Goal: Task Accomplishment & Management: Use online tool/utility

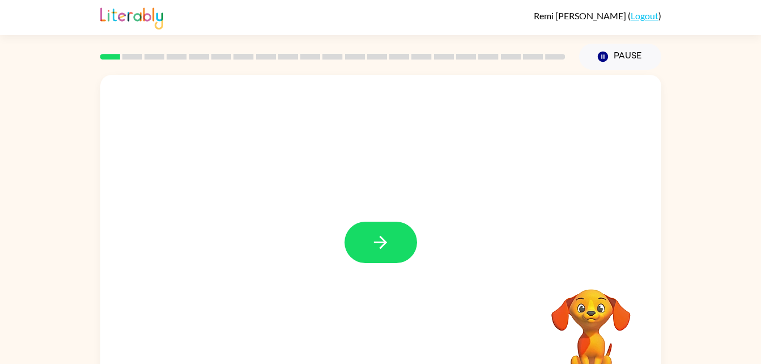
click at [385, 253] on button "button" at bounding box center [381, 242] width 73 height 41
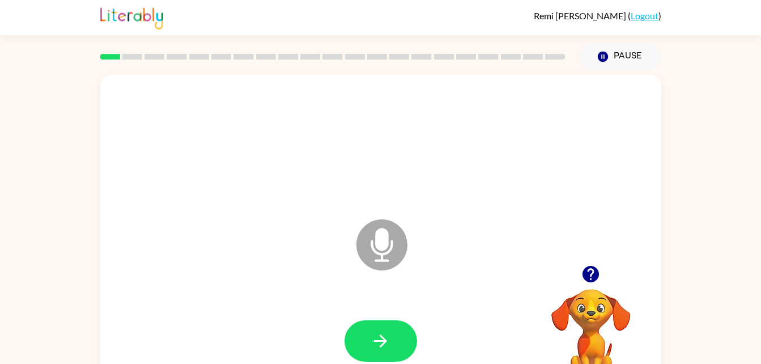
click at [380, 248] on icon "Microphone The Microphone is here when it is your turn to talk" at bounding box center [439, 259] width 170 height 85
click at [387, 349] on icon "button" at bounding box center [381, 341] width 20 height 20
click at [391, 353] on button "button" at bounding box center [381, 340] width 73 height 41
click at [391, 340] on button "button" at bounding box center [381, 340] width 73 height 41
click at [397, 329] on button "button" at bounding box center [381, 340] width 73 height 41
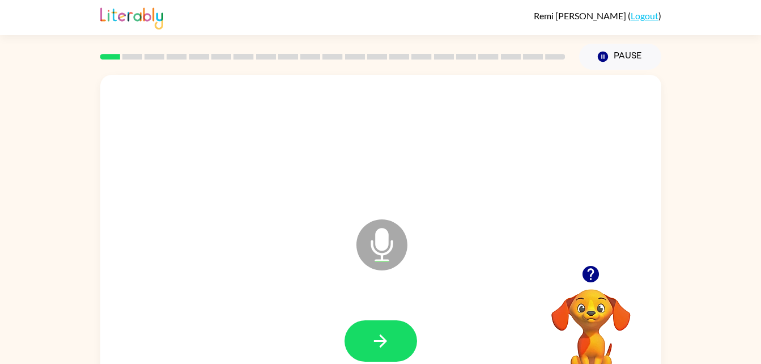
click at [398, 344] on button "button" at bounding box center [381, 340] width 73 height 41
click at [365, 342] on button "button" at bounding box center [381, 340] width 73 height 41
click at [387, 345] on icon "button" at bounding box center [381, 341] width 20 height 20
click at [380, 343] on icon "button" at bounding box center [381, 341] width 20 height 20
click at [392, 345] on button "button" at bounding box center [381, 340] width 73 height 41
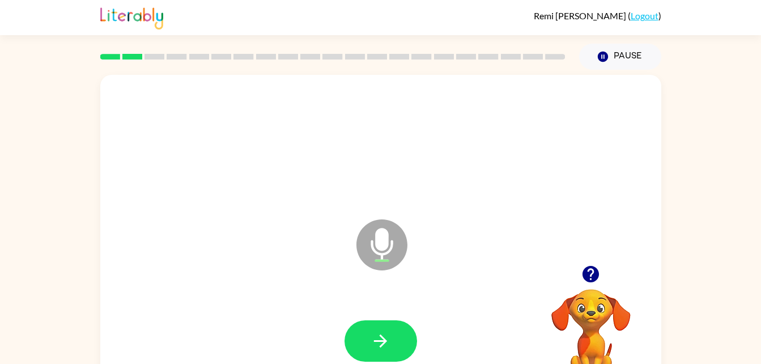
click at [386, 353] on button "button" at bounding box center [381, 340] width 73 height 41
click at [388, 351] on button "button" at bounding box center [381, 340] width 73 height 41
click at [387, 349] on icon "button" at bounding box center [381, 341] width 20 height 20
click at [370, 345] on button "button" at bounding box center [381, 340] width 73 height 41
click at [387, 340] on icon "button" at bounding box center [381, 341] width 20 height 20
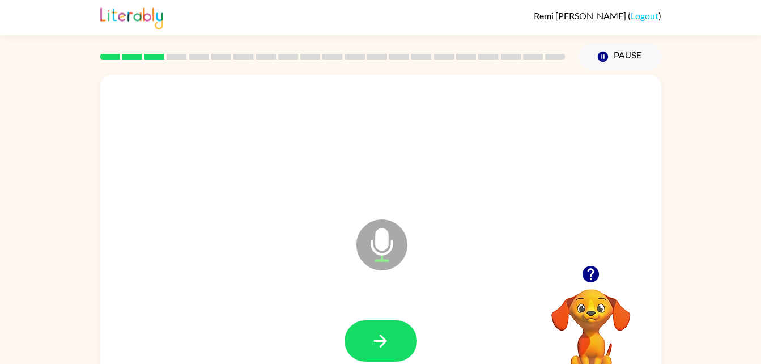
click at [401, 341] on button "button" at bounding box center [381, 340] width 73 height 41
click at [389, 351] on button "button" at bounding box center [381, 340] width 73 height 41
click at [381, 336] on icon "button" at bounding box center [380, 340] width 13 height 13
click at [377, 346] on icon "button" at bounding box center [381, 341] width 20 height 20
click at [396, 335] on button "button" at bounding box center [381, 340] width 73 height 41
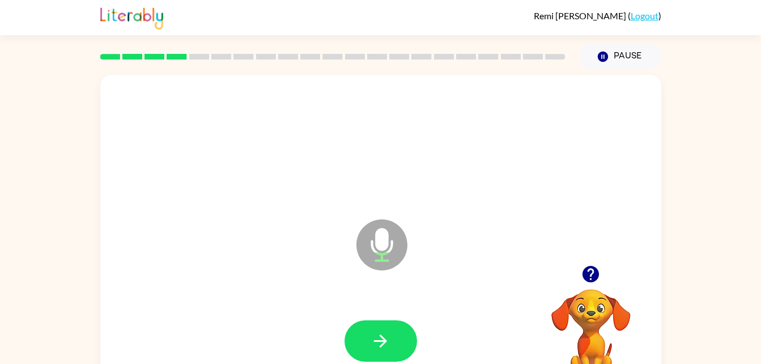
click at [389, 340] on icon "button" at bounding box center [381, 341] width 20 height 20
click at [388, 340] on icon "button" at bounding box center [381, 341] width 20 height 20
click at [381, 345] on icon "button" at bounding box center [380, 340] width 13 height 13
click at [393, 341] on button "button" at bounding box center [381, 340] width 73 height 41
click at [385, 336] on icon "button" at bounding box center [381, 341] width 20 height 20
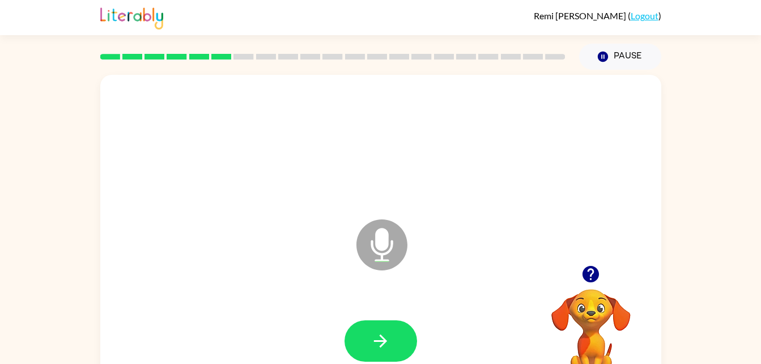
click at [383, 348] on icon "button" at bounding box center [381, 341] width 20 height 20
click at [391, 342] on button "button" at bounding box center [381, 340] width 73 height 41
click at [388, 337] on icon "button" at bounding box center [381, 341] width 20 height 20
click at [375, 346] on icon "button" at bounding box center [381, 341] width 20 height 20
click at [373, 351] on button "button" at bounding box center [381, 340] width 73 height 41
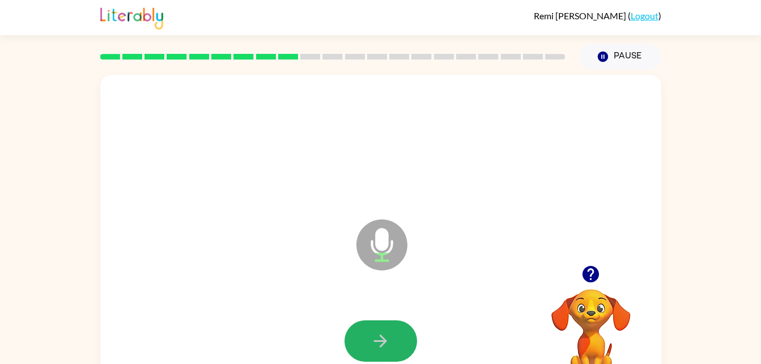
click at [401, 355] on button "button" at bounding box center [381, 340] width 73 height 41
click at [384, 338] on icon "button" at bounding box center [380, 340] width 13 height 13
click at [379, 358] on button "button" at bounding box center [381, 340] width 73 height 41
click at [387, 342] on icon "button" at bounding box center [381, 341] width 20 height 20
click at [396, 341] on button "button" at bounding box center [381, 340] width 73 height 41
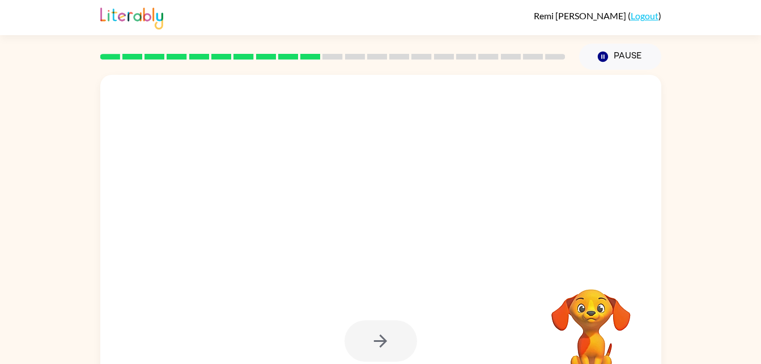
click at [393, 338] on div at bounding box center [381, 340] width 73 height 41
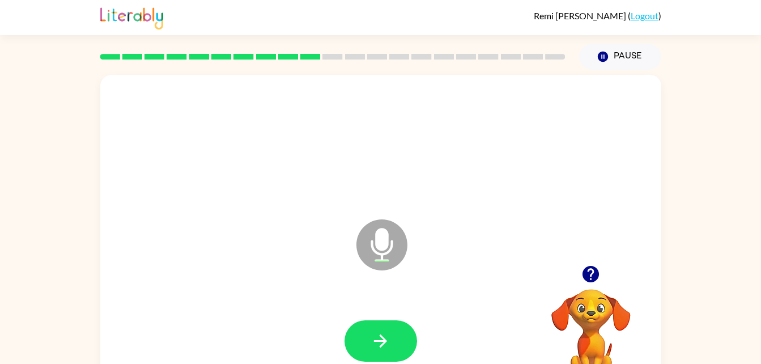
click at [385, 337] on icon "button" at bounding box center [381, 341] width 20 height 20
click at [380, 348] on icon "button" at bounding box center [381, 341] width 20 height 20
click at [399, 345] on button "button" at bounding box center [381, 340] width 73 height 41
click at [383, 349] on icon "button" at bounding box center [381, 341] width 20 height 20
click at [400, 340] on button "button" at bounding box center [381, 340] width 73 height 41
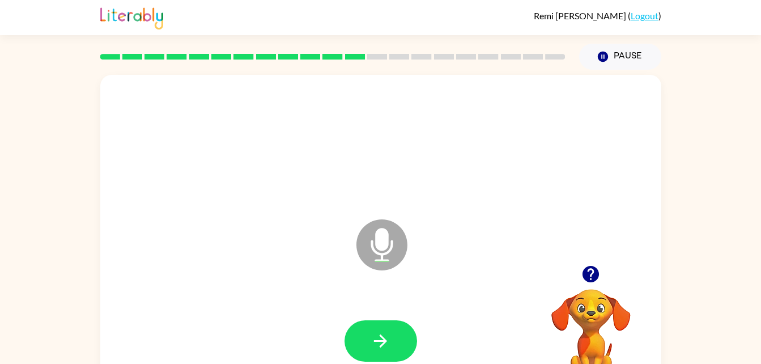
click at [371, 355] on button "button" at bounding box center [381, 340] width 73 height 41
click at [391, 349] on button "button" at bounding box center [381, 340] width 73 height 41
click at [383, 348] on icon "button" at bounding box center [381, 341] width 20 height 20
click at [374, 345] on icon "button" at bounding box center [381, 341] width 20 height 20
click at [387, 337] on icon "button" at bounding box center [381, 341] width 20 height 20
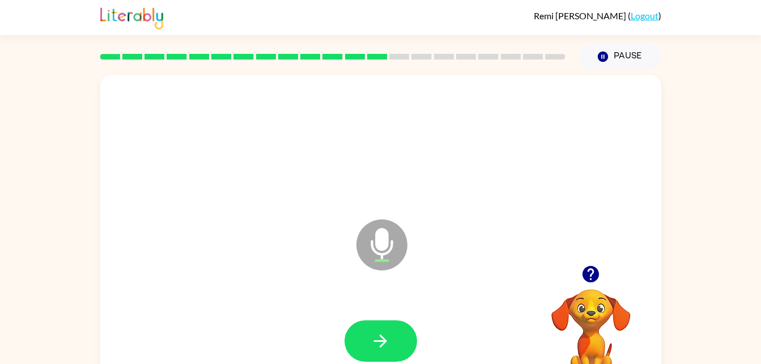
click at [379, 343] on icon "button" at bounding box center [381, 341] width 20 height 20
click at [394, 335] on button "button" at bounding box center [381, 340] width 73 height 41
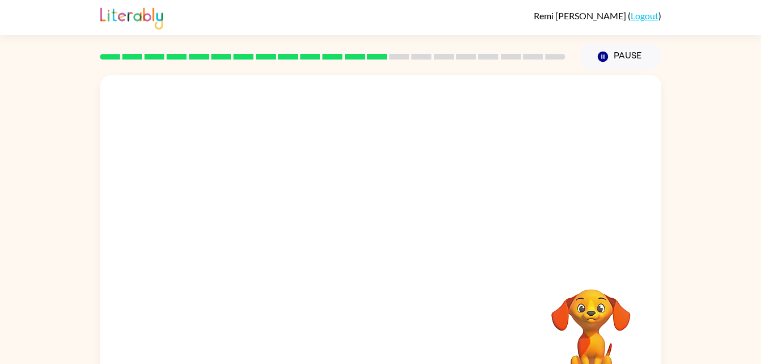
click at [413, 324] on div at bounding box center [381, 341] width 538 height 93
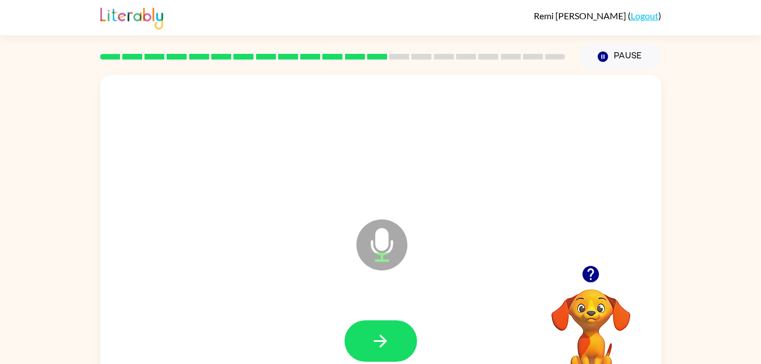
click at [383, 341] on icon "button" at bounding box center [380, 340] width 13 height 13
click at [392, 340] on button "button" at bounding box center [381, 340] width 73 height 41
click at [390, 337] on icon "button" at bounding box center [381, 341] width 20 height 20
click at [383, 345] on icon "button" at bounding box center [380, 340] width 13 height 13
click at [394, 338] on button "button" at bounding box center [381, 340] width 73 height 41
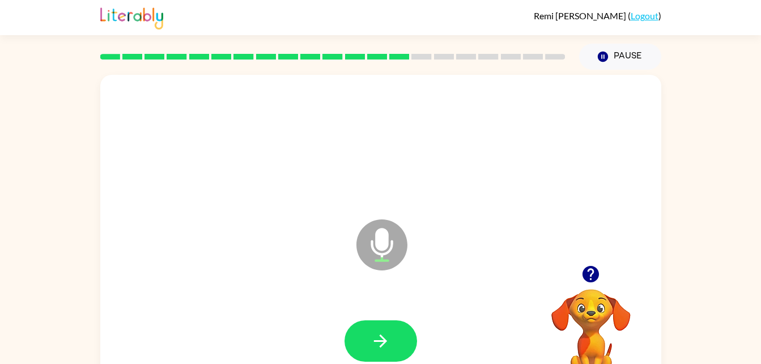
click at [389, 343] on icon "button" at bounding box center [381, 341] width 20 height 20
click at [397, 341] on button "button" at bounding box center [381, 340] width 73 height 41
click at [389, 337] on icon "button" at bounding box center [381, 341] width 20 height 20
click at [396, 339] on button "button" at bounding box center [381, 340] width 73 height 41
click at [379, 349] on icon "button" at bounding box center [381, 341] width 20 height 20
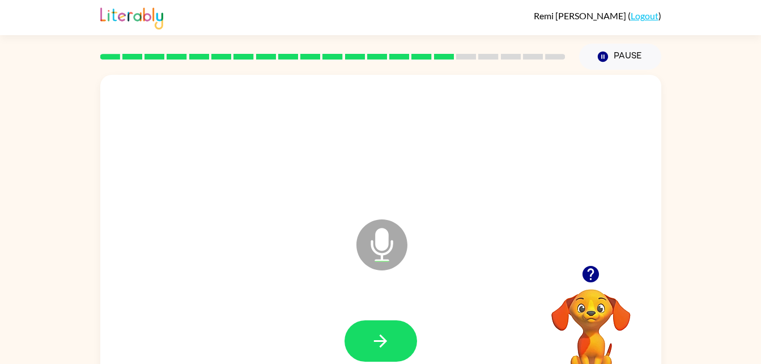
click at [391, 336] on button "button" at bounding box center [381, 340] width 73 height 41
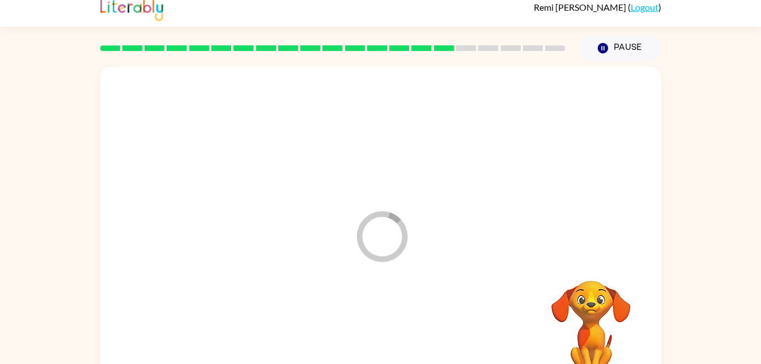
scroll to position [31, 0]
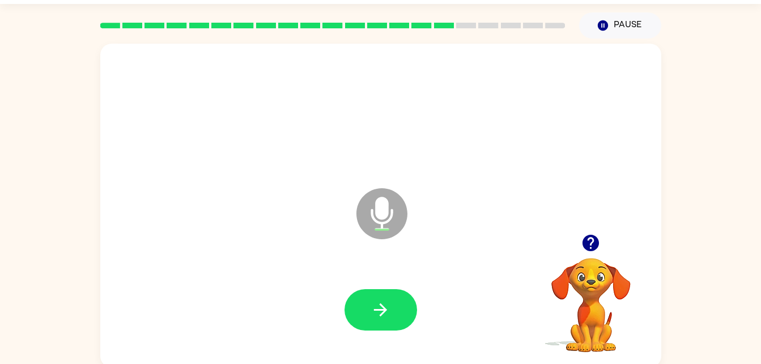
click at [371, 304] on icon "button" at bounding box center [381, 310] width 20 height 20
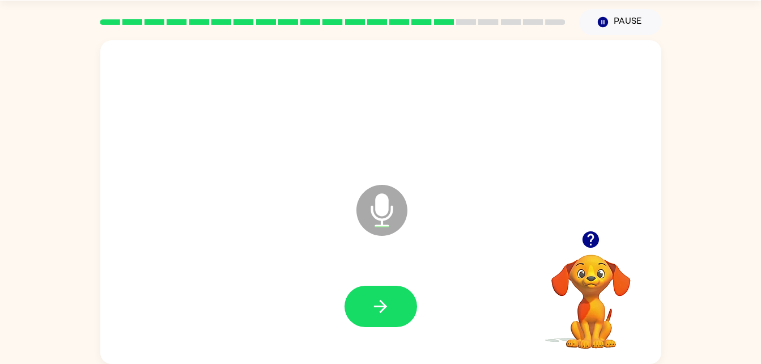
scroll to position [34, 0]
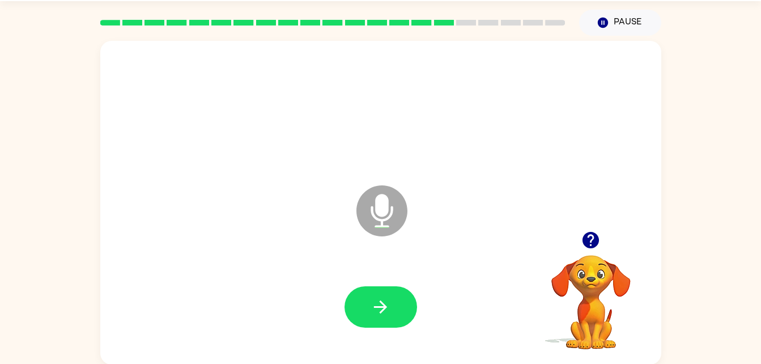
click at [382, 306] on icon "button" at bounding box center [380, 306] width 13 height 13
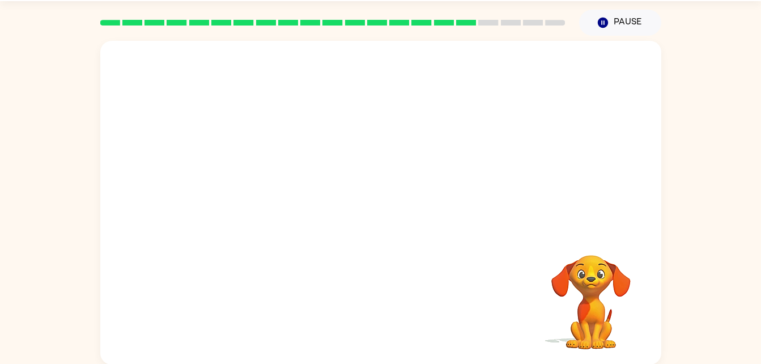
click at [489, 32] on div at bounding box center [333, 23] width 479 height 40
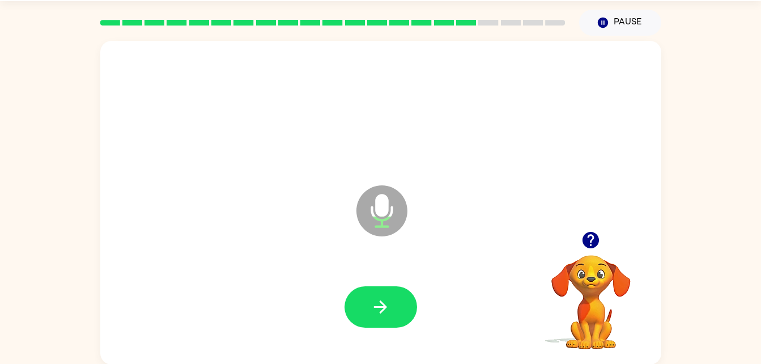
click at [374, 303] on icon "button" at bounding box center [381, 307] width 20 height 20
click at [377, 298] on icon "button" at bounding box center [381, 307] width 20 height 20
click at [394, 305] on button "button" at bounding box center [381, 306] width 73 height 41
click at [382, 303] on icon "button" at bounding box center [380, 306] width 13 height 13
click at [392, 316] on button "button" at bounding box center [381, 306] width 73 height 41
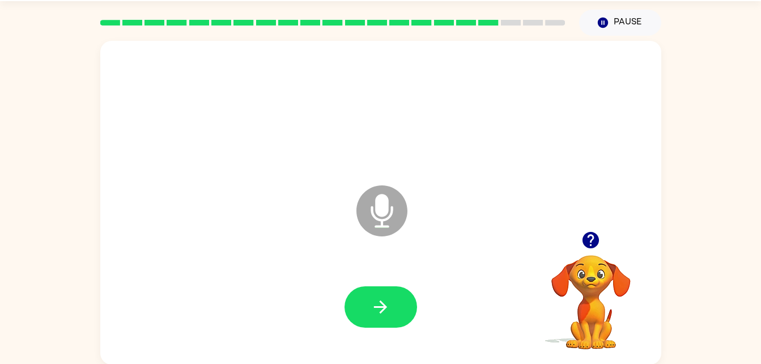
click at [402, 314] on button "button" at bounding box center [381, 306] width 73 height 41
click at [384, 297] on icon "button" at bounding box center [381, 307] width 20 height 20
click at [392, 309] on button "button" at bounding box center [381, 306] width 73 height 41
click at [380, 307] on icon "button" at bounding box center [380, 306] width 13 height 13
click at [377, 315] on icon "button" at bounding box center [381, 307] width 20 height 20
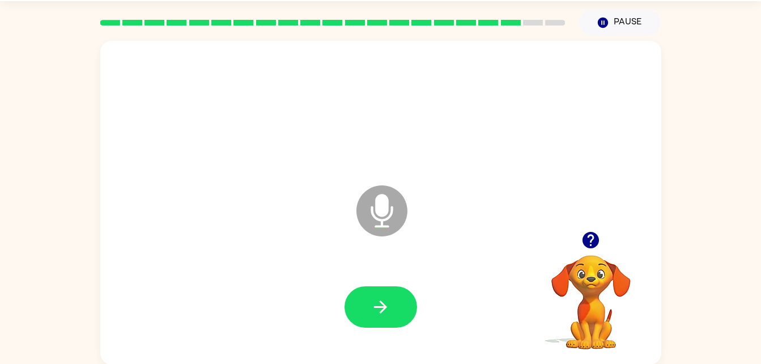
click at [390, 305] on icon "button" at bounding box center [381, 307] width 20 height 20
click at [384, 314] on icon "button" at bounding box center [381, 307] width 20 height 20
click at [380, 320] on button "button" at bounding box center [381, 306] width 73 height 41
click at [384, 302] on icon "button" at bounding box center [381, 307] width 20 height 20
click at [383, 315] on icon "button" at bounding box center [381, 307] width 20 height 20
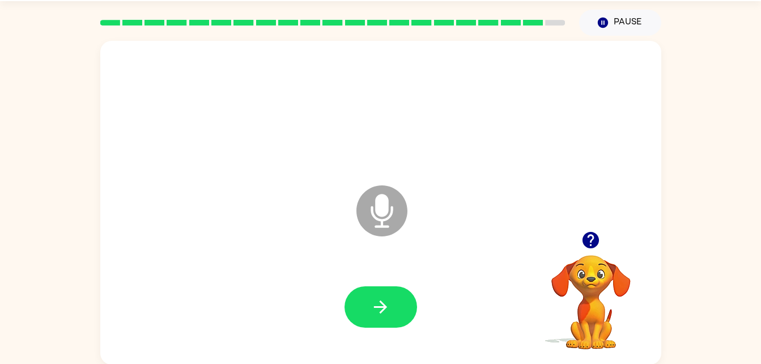
click at [382, 302] on icon "button" at bounding box center [380, 306] width 13 height 13
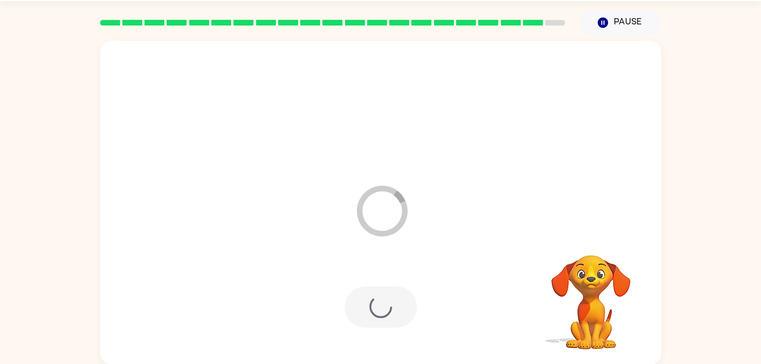
scroll to position [14, 0]
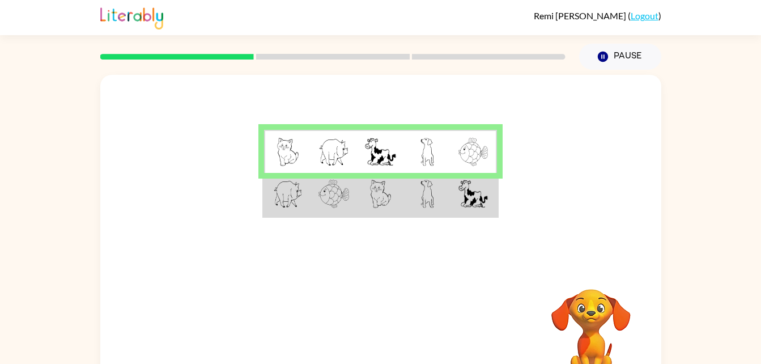
click at [399, 206] on td at bounding box center [380, 195] width 46 height 44
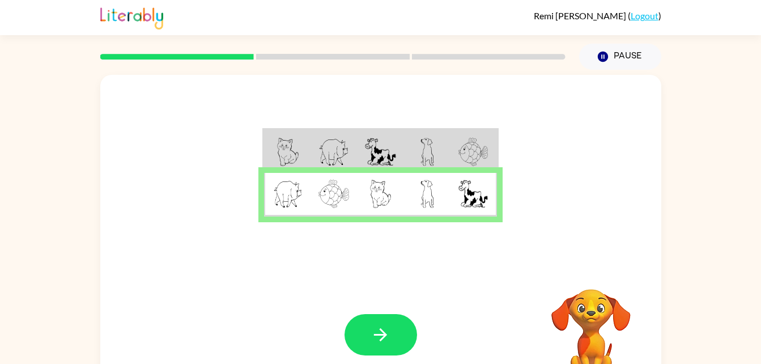
click at [394, 342] on button "button" at bounding box center [381, 334] width 73 height 41
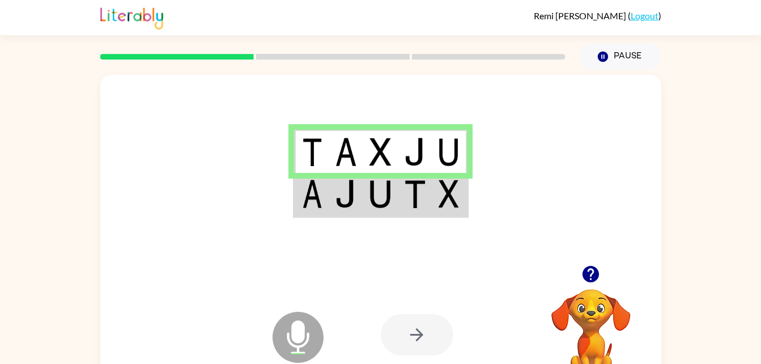
click at [393, 229] on div at bounding box center [380, 170] width 561 height 190
click at [432, 188] on td at bounding box center [415, 195] width 35 height 44
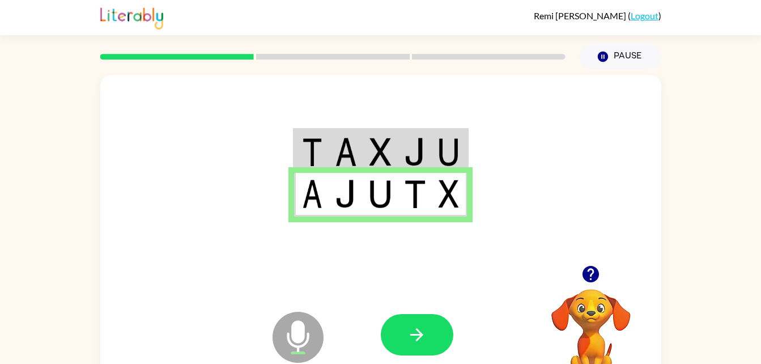
click at [414, 341] on icon "button" at bounding box center [417, 335] width 20 height 20
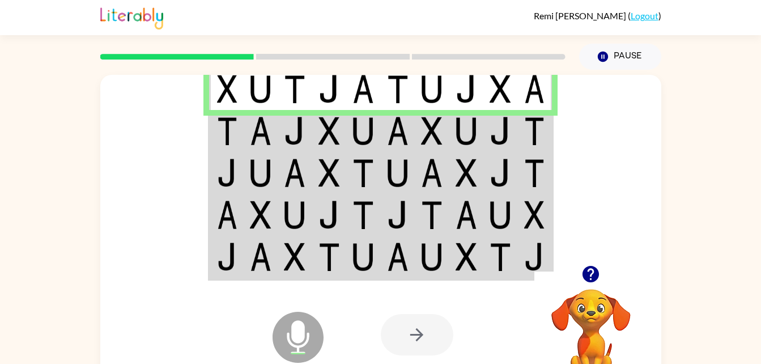
click at [445, 89] on td at bounding box center [432, 89] width 35 height 44
click at [442, 142] on img at bounding box center [432, 131] width 22 height 28
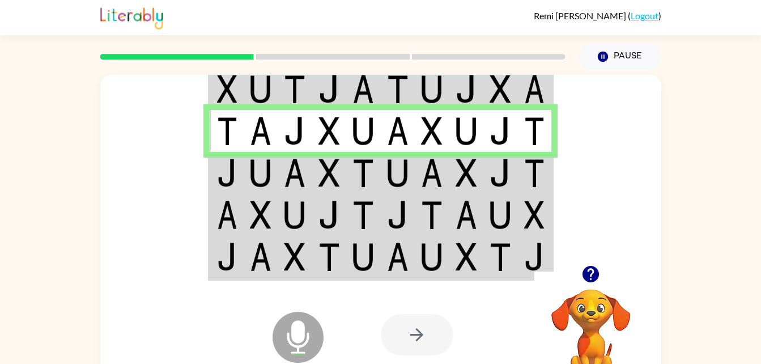
click at [452, 169] on td at bounding box center [466, 173] width 35 height 42
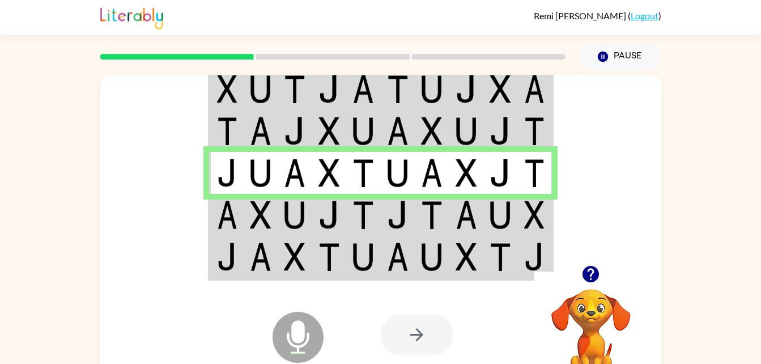
click at [432, 269] on img at bounding box center [432, 257] width 22 height 28
click at [460, 100] on img at bounding box center [467, 89] width 22 height 28
click at [474, 84] on img at bounding box center [467, 89] width 22 height 28
click at [457, 138] on img at bounding box center [467, 131] width 22 height 28
click at [428, 265] on img at bounding box center [432, 257] width 22 height 28
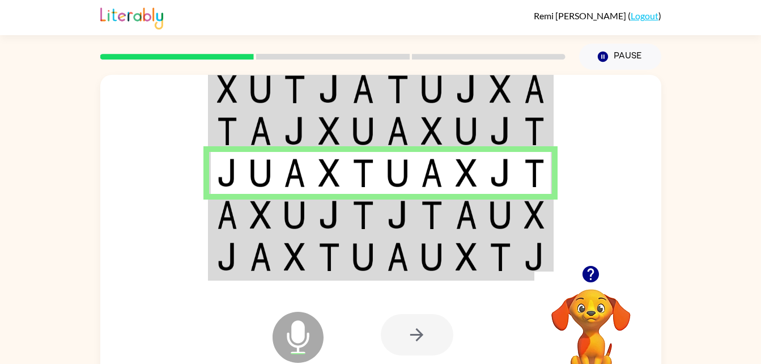
click at [433, 210] on img at bounding box center [432, 215] width 22 height 28
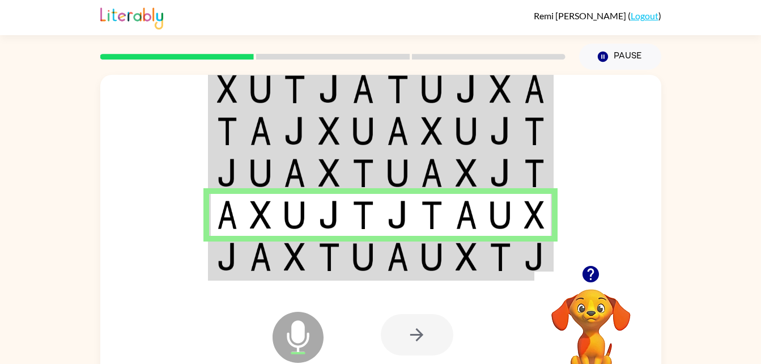
click at [431, 262] on img at bounding box center [432, 257] width 22 height 28
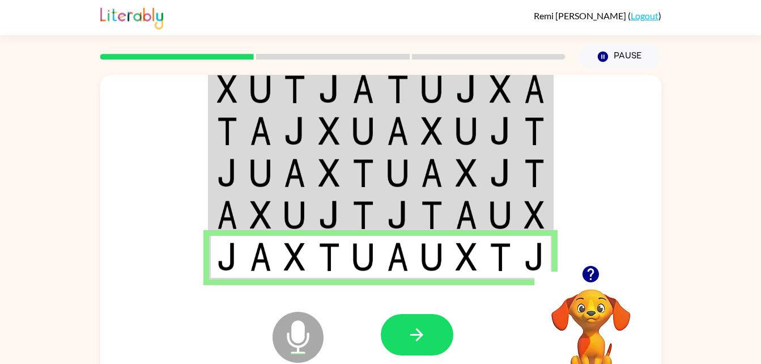
click at [421, 333] on icon "button" at bounding box center [416, 334] width 13 height 13
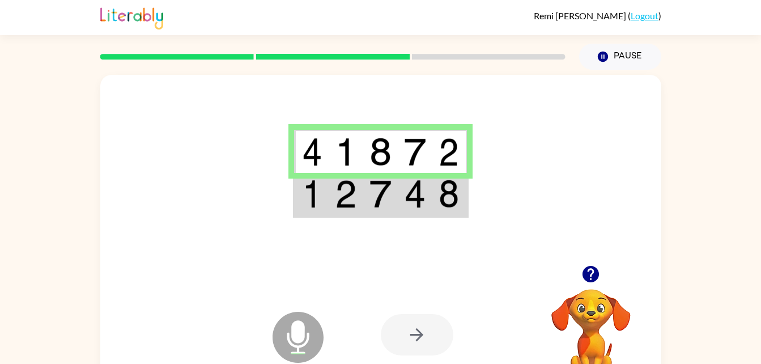
click at [408, 200] on img at bounding box center [415, 194] width 22 height 28
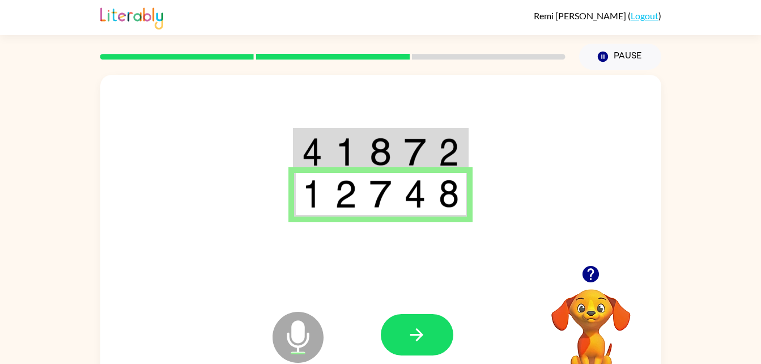
click at [440, 334] on button "button" at bounding box center [417, 334] width 73 height 41
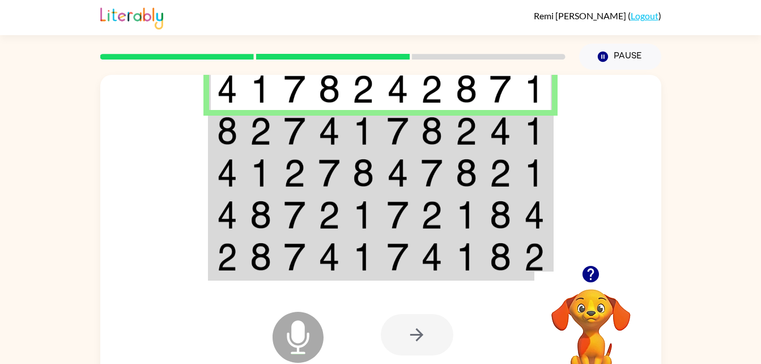
click at [421, 135] on img at bounding box center [432, 131] width 22 height 28
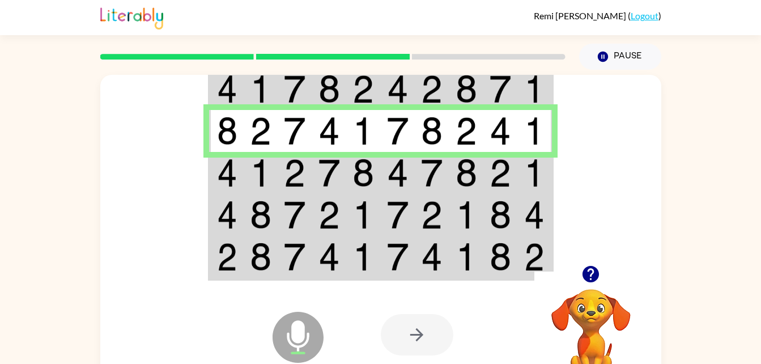
click at [465, 276] on div at bounding box center [464, 335] width 167 height 128
click at [470, 268] on img at bounding box center [467, 257] width 22 height 28
click at [475, 254] on img at bounding box center [467, 257] width 22 height 28
click at [454, 166] on td at bounding box center [466, 173] width 35 height 42
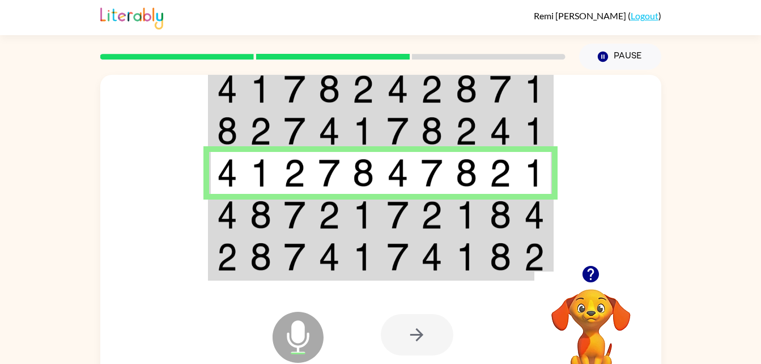
click at [457, 217] on img at bounding box center [467, 215] width 22 height 28
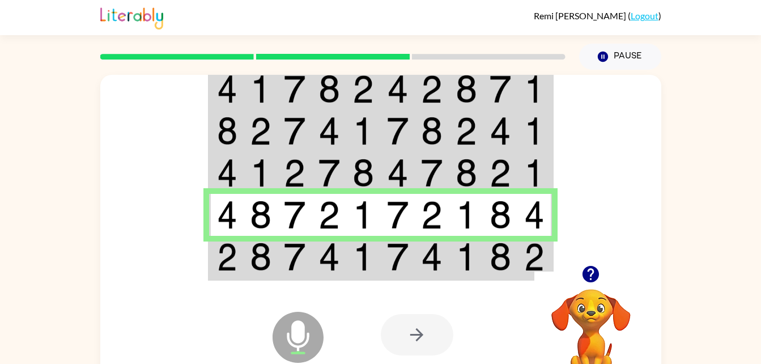
click at [443, 251] on img at bounding box center [432, 257] width 22 height 28
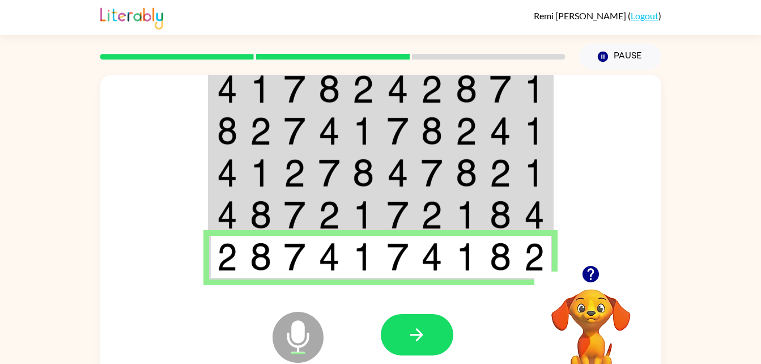
click at [418, 330] on icon "button" at bounding box center [416, 334] width 13 height 13
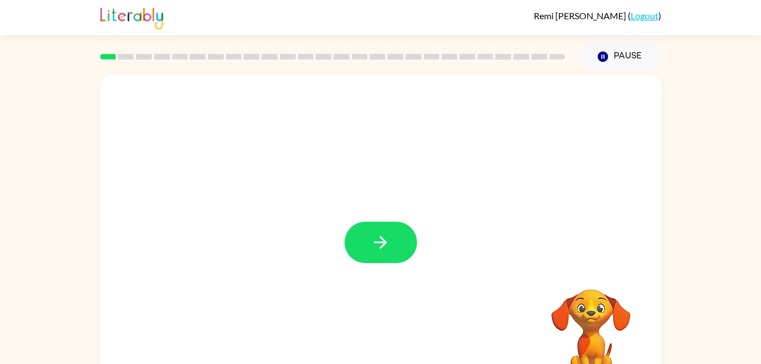
click at [377, 247] on icon "button" at bounding box center [381, 242] width 20 height 20
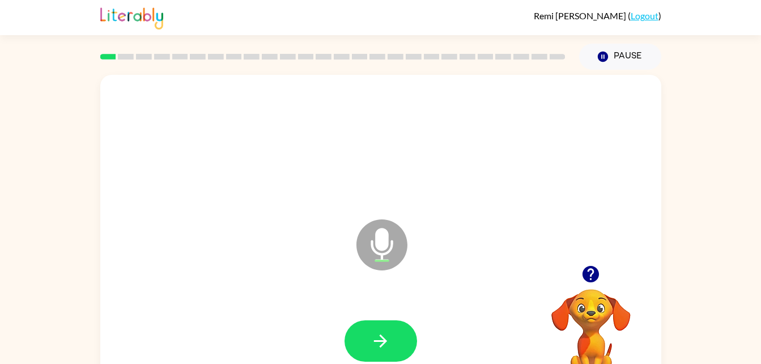
click at [387, 335] on icon "button" at bounding box center [381, 341] width 20 height 20
click at [409, 342] on button "button" at bounding box center [381, 340] width 73 height 41
click at [391, 337] on button "button" at bounding box center [381, 340] width 73 height 41
click at [381, 341] on icon "button" at bounding box center [380, 340] width 13 height 13
click at [381, 340] on icon "button" at bounding box center [380, 340] width 13 height 13
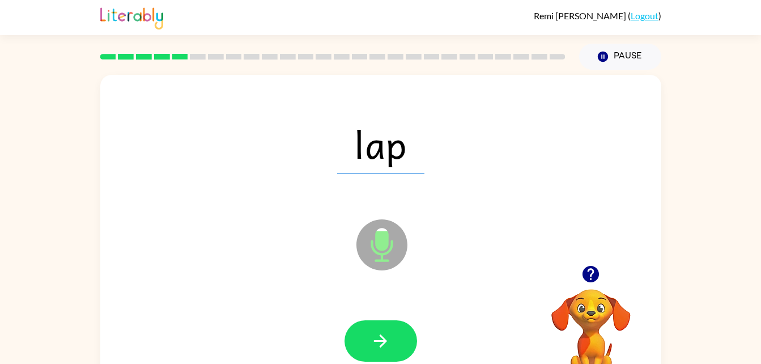
click at [399, 345] on button "button" at bounding box center [381, 340] width 73 height 41
click at [396, 341] on button "button" at bounding box center [381, 340] width 73 height 41
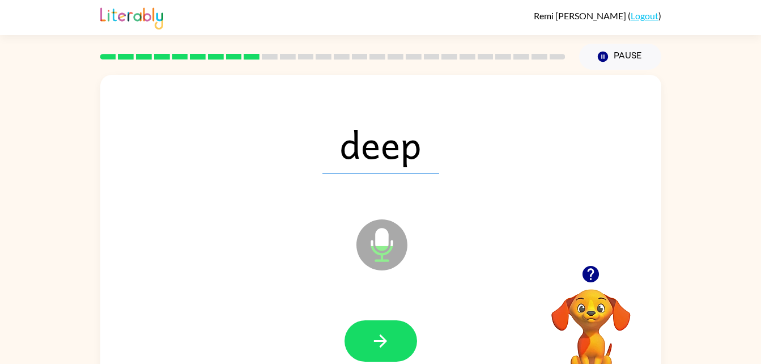
click at [394, 343] on button "button" at bounding box center [381, 340] width 73 height 41
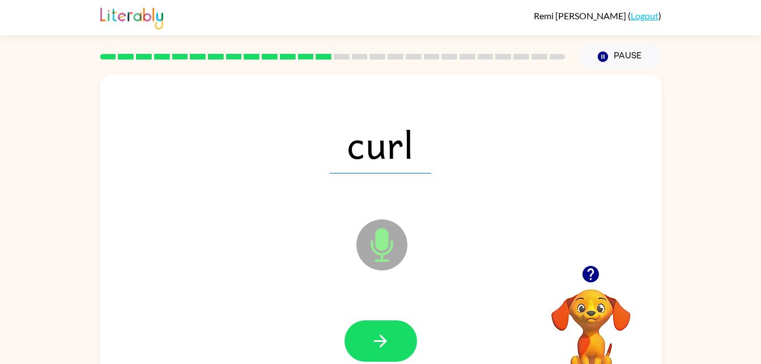
click at [389, 178] on icon at bounding box center [382, 219] width 28 height 85
click at [387, 342] on icon "button" at bounding box center [381, 341] width 20 height 20
click at [394, 343] on button "button" at bounding box center [381, 340] width 73 height 41
click at [435, 182] on div "focus" at bounding box center [381, 143] width 538 height 93
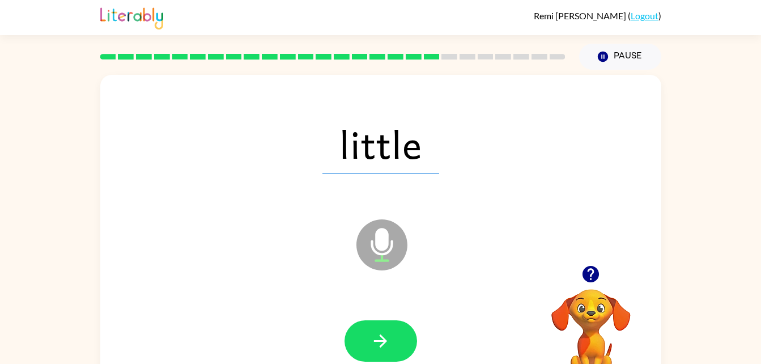
click at [370, 346] on button "button" at bounding box center [381, 340] width 73 height 41
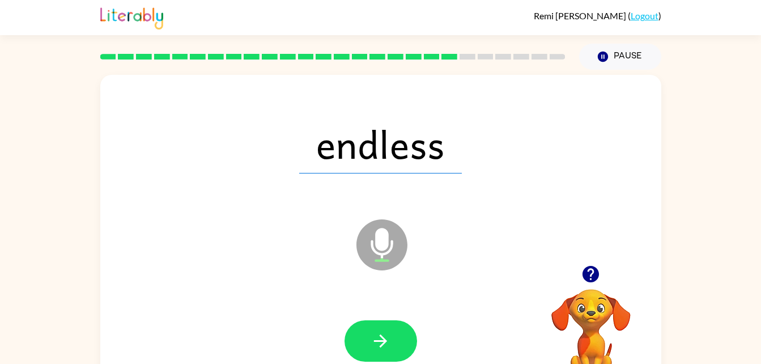
click at [383, 353] on button "button" at bounding box center [381, 340] width 73 height 41
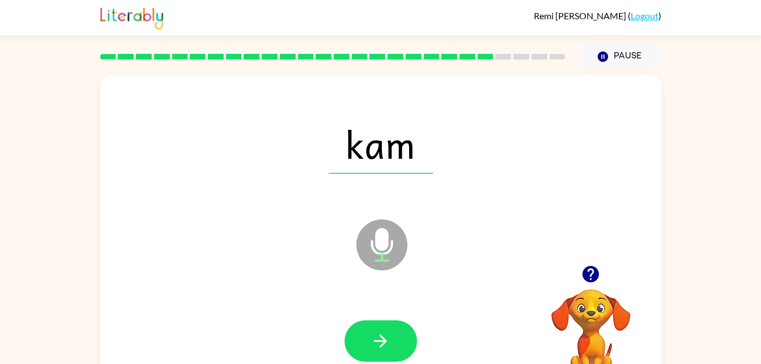
click at [381, 344] on icon "button" at bounding box center [381, 341] width 20 height 20
click at [383, 346] on icon "button" at bounding box center [381, 341] width 20 height 20
click at [391, 344] on button "button" at bounding box center [381, 340] width 73 height 41
click at [387, 341] on icon "button" at bounding box center [380, 340] width 13 height 13
